Goal: Navigation & Orientation: Find specific page/section

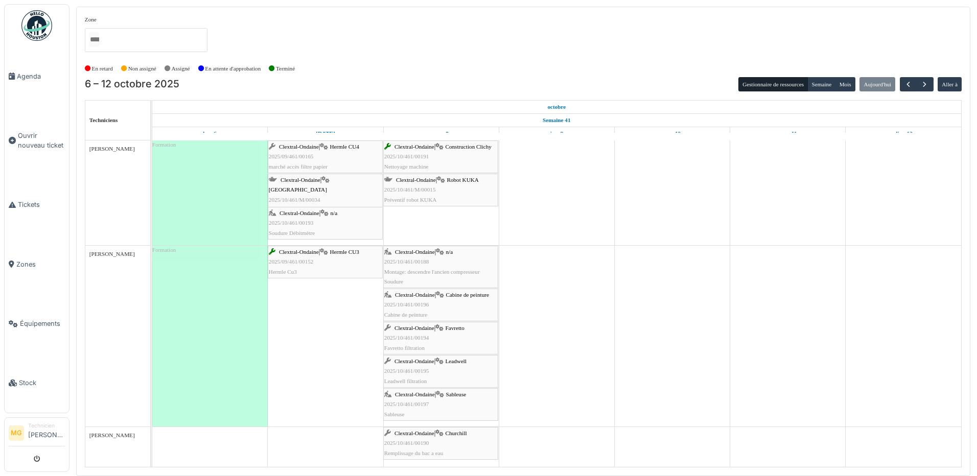
click at [362, 267] on div "Clextral-Ondaine | Hermle CU3 2025/09/461/00152 Hermle Cu3" at bounding box center [325, 262] width 113 height 30
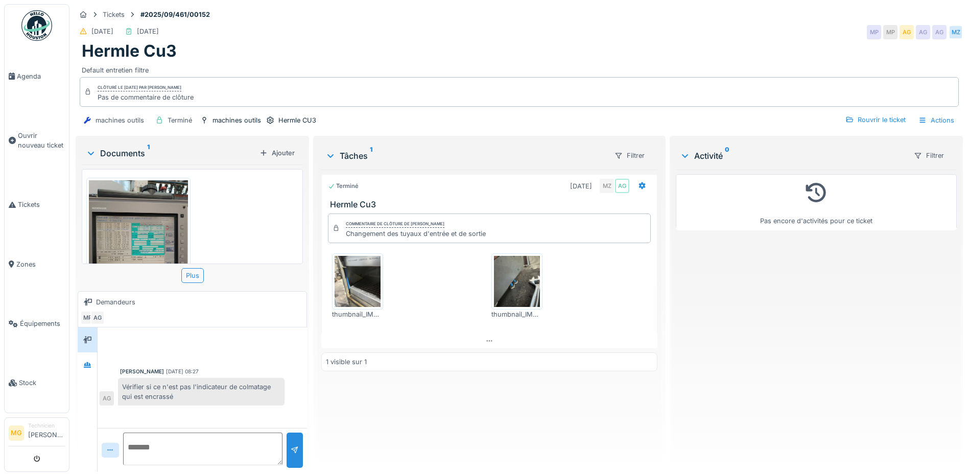
scroll to position [8, 0]
click at [362, 281] on img at bounding box center [358, 281] width 46 height 51
click at [514, 276] on img at bounding box center [517, 281] width 46 height 51
click at [362, 286] on img at bounding box center [358, 281] width 46 height 51
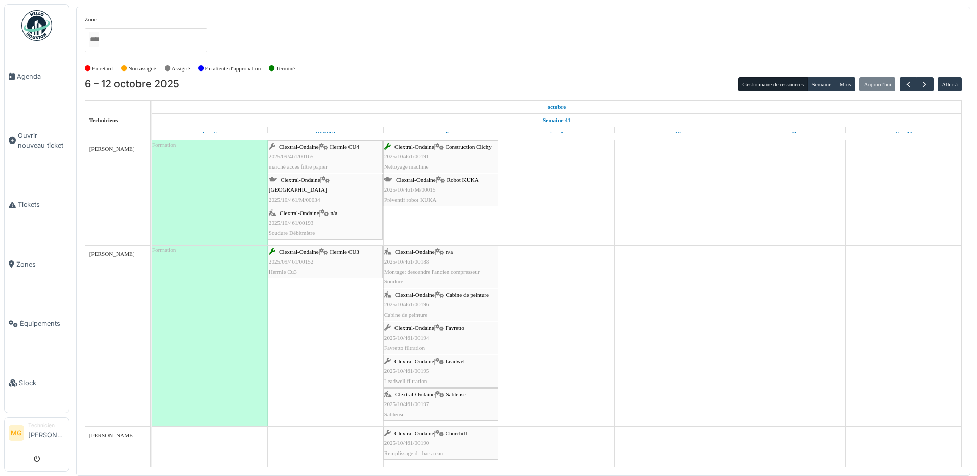
click at [459, 151] on div "Clextral-Ondaine | Construction Clichy 2025/10/461/00191 Nettoyage machine" at bounding box center [440, 157] width 113 height 30
click at [468, 333] on div "Clextral-Ondaine | Favretto 2025/10/461/00194 Favretto filtration" at bounding box center [440, 338] width 113 height 30
click at [483, 397] on div "Clextral-Ondaine | Sableuse 2025/10/461/00197 Sableuse" at bounding box center [440, 405] width 113 height 30
click at [479, 446] on div "Clextral-Ondaine | Churchill 2025/10/461/00190 Remplissage du bac a eau" at bounding box center [440, 444] width 113 height 30
click at [29, 200] on span "Tickets" at bounding box center [41, 205] width 47 height 10
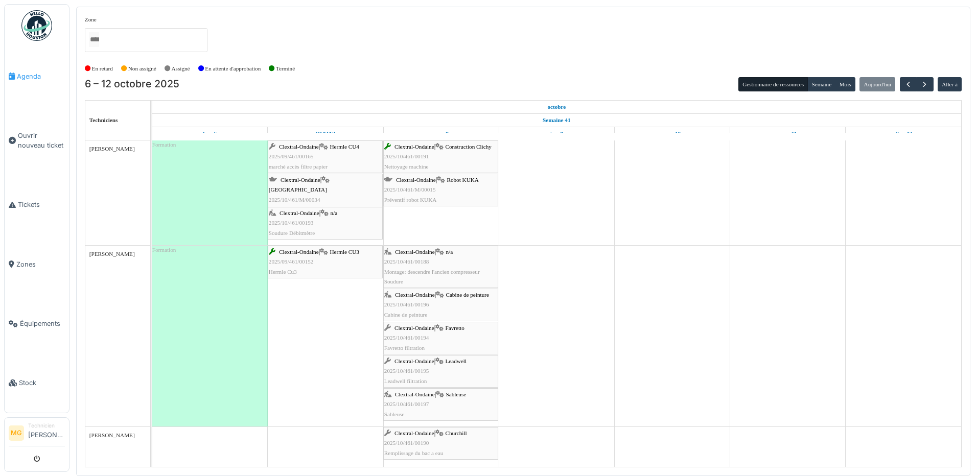
click at [14, 68] on link "Agenda" at bounding box center [37, 75] width 64 height 59
